Goal: Task Accomplishment & Management: Use online tool/utility

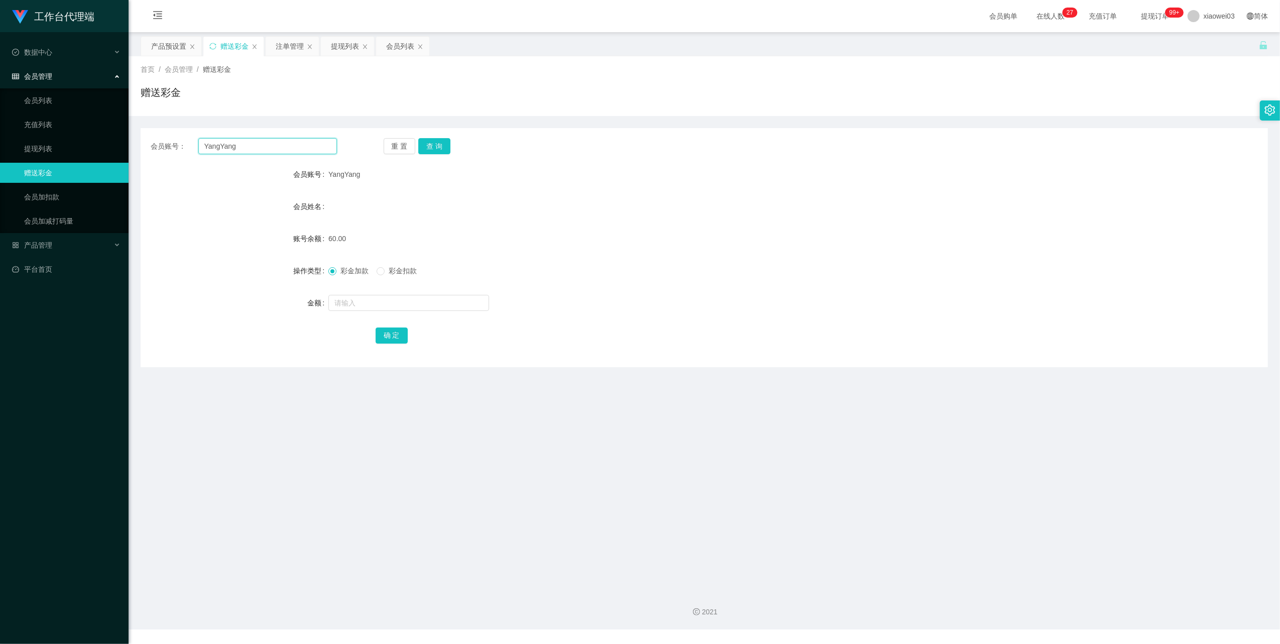
click at [301, 141] on input "YangYang" at bounding box center [267, 146] width 139 height 16
paste input "[PERSON_NAME]"
type input "[PERSON_NAME]"
click at [443, 139] on button "查 询" at bounding box center [434, 146] width 32 height 16
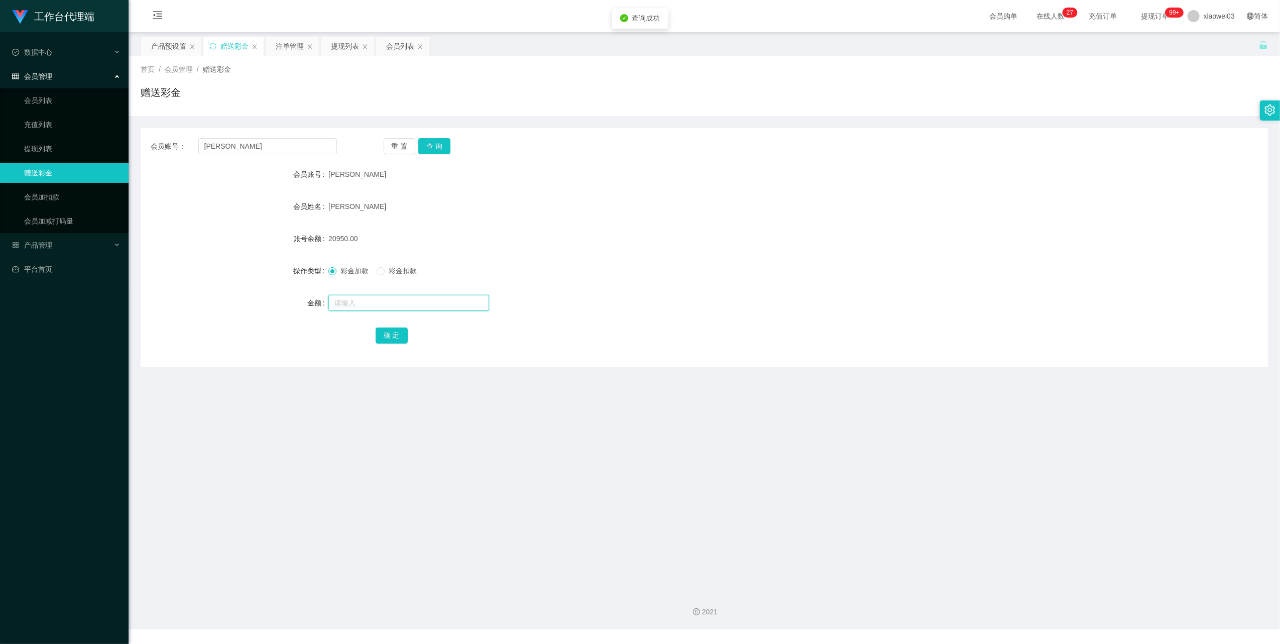
click at [348, 298] on input "text" at bounding box center [409, 303] width 161 height 16
type input "40"
click at [388, 335] on button "确 定" at bounding box center [392, 335] width 32 height 16
click at [880, 211] on div "[PERSON_NAME]" at bounding box center [658, 206] width 658 height 20
click at [277, 143] on input "[PERSON_NAME]" at bounding box center [267, 146] width 139 height 16
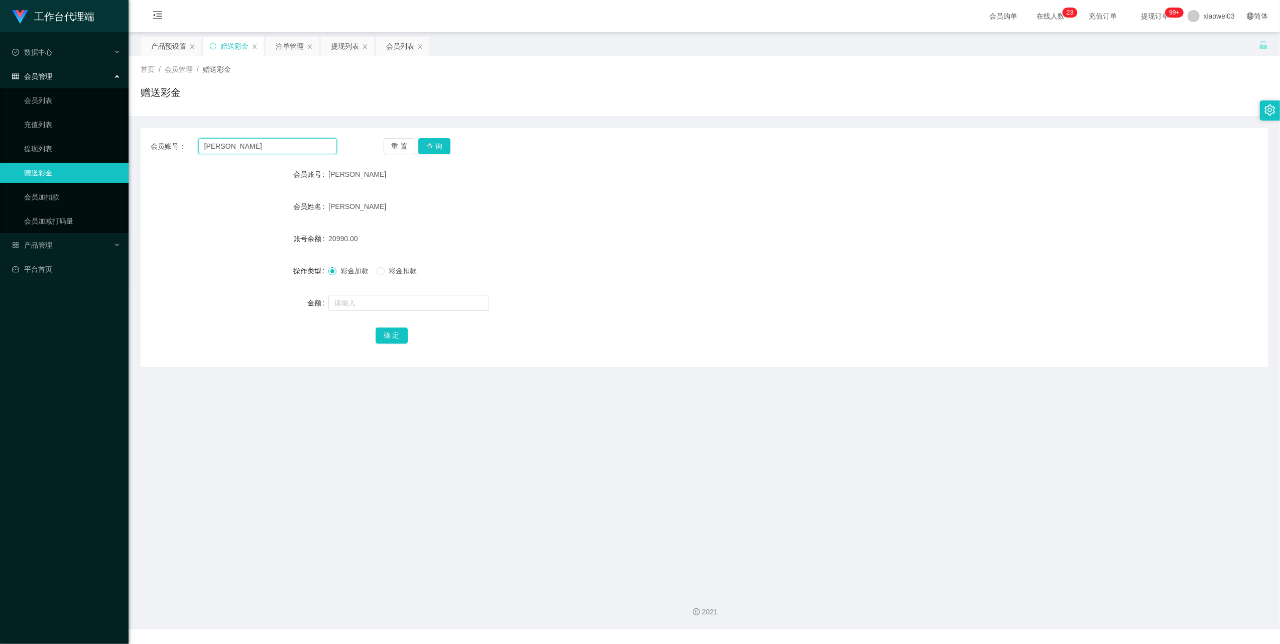
click at [277, 143] on input "[PERSON_NAME]" at bounding box center [267, 146] width 139 height 16
click at [575, 179] on div "[PERSON_NAME]" at bounding box center [658, 174] width 658 height 20
click at [447, 145] on button "查 询" at bounding box center [434, 146] width 32 height 16
click at [390, 304] on input "text" at bounding box center [409, 303] width 161 height 16
type input "3450"
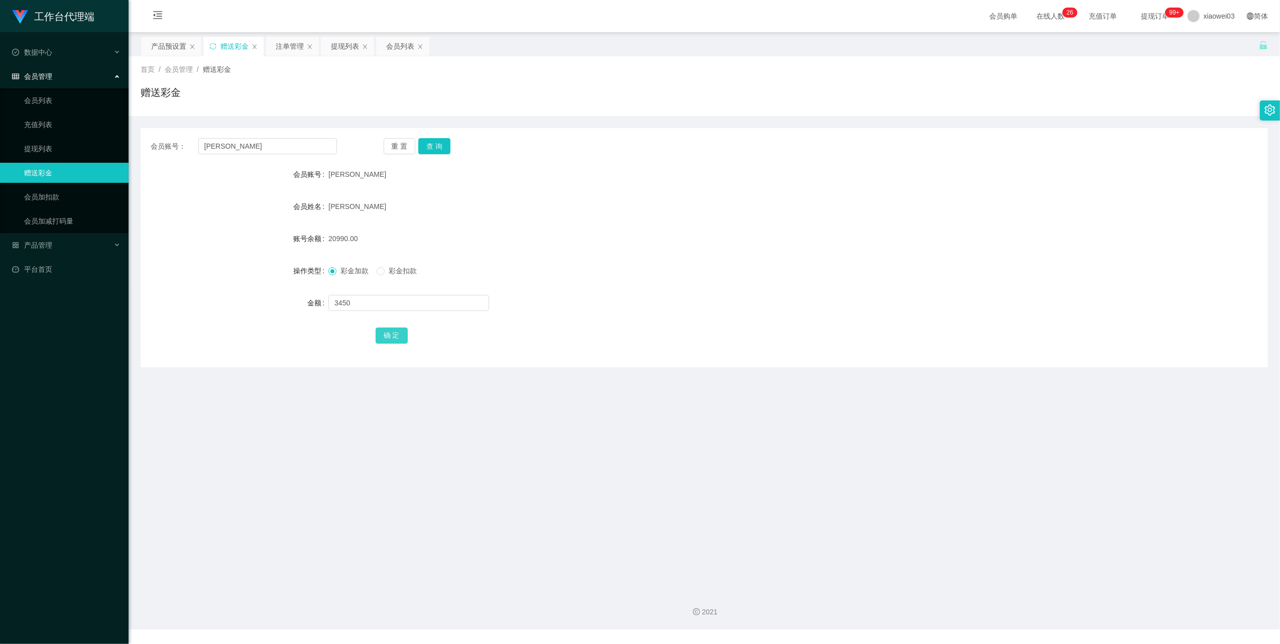
click at [390, 330] on button "确 定" at bounding box center [392, 335] width 32 height 16
click at [689, 230] on div "24440.00" at bounding box center [658, 239] width 658 height 20
